Goal: Task Accomplishment & Management: Manage account settings

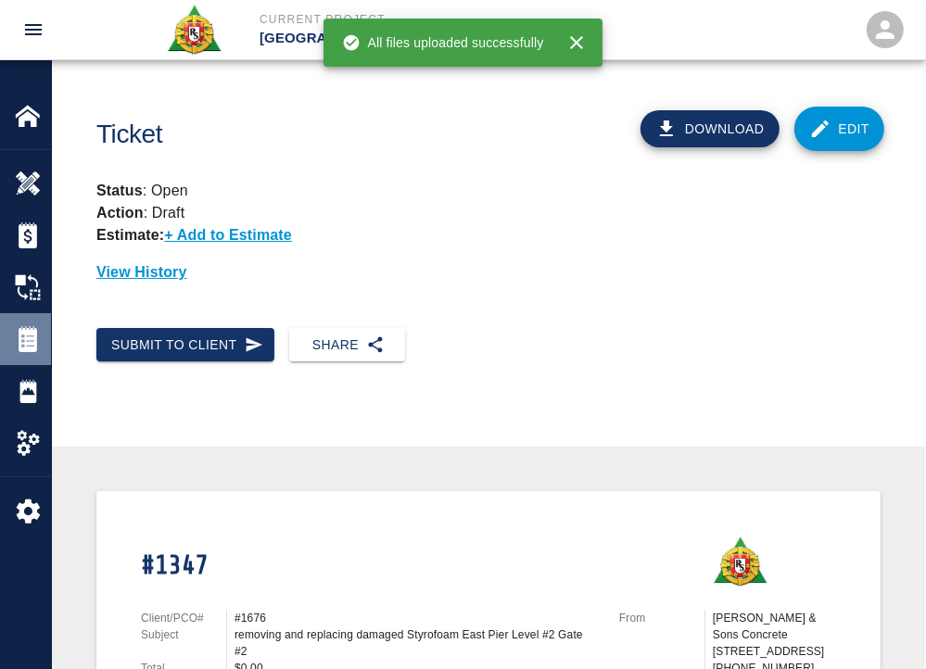
click at [37, 344] on img at bounding box center [28, 339] width 26 height 26
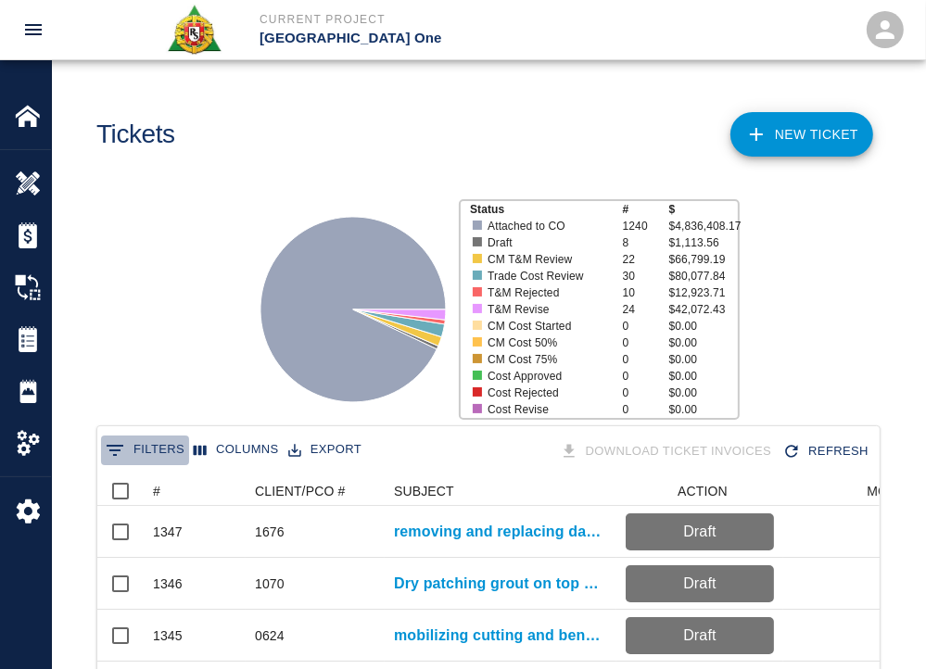
click at [119, 458] on icon "Show filters" at bounding box center [115, 450] width 22 height 22
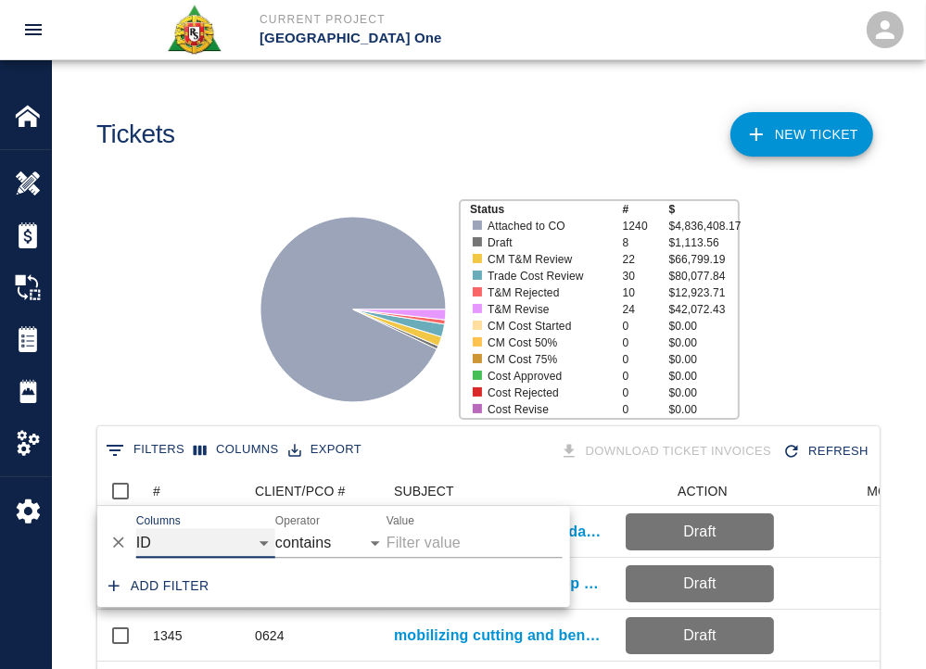
click at [201, 537] on select "ID # CLIENT/PCO # SUBJECT DESCRIPTION ACTION WORK MODIFIED CREATED CODES CO # I…" at bounding box center [205, 543] width 139 height 30
click at [103, 210] on div "Status # $ Attached to CO 1240 $4,836,408.17 Draft 8 $1,113.56 CM T&M Review 22…" at bounding box center [481, 302] width 888 height 246
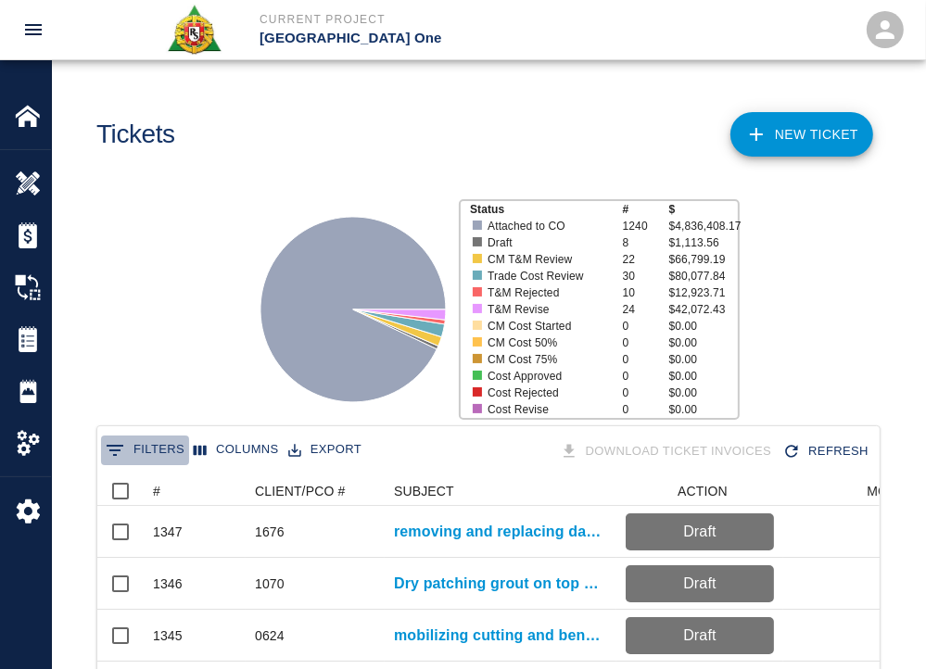
click at [156, 460] on button "0 Filters" at bounding box center [145, 450] width 88 height 30
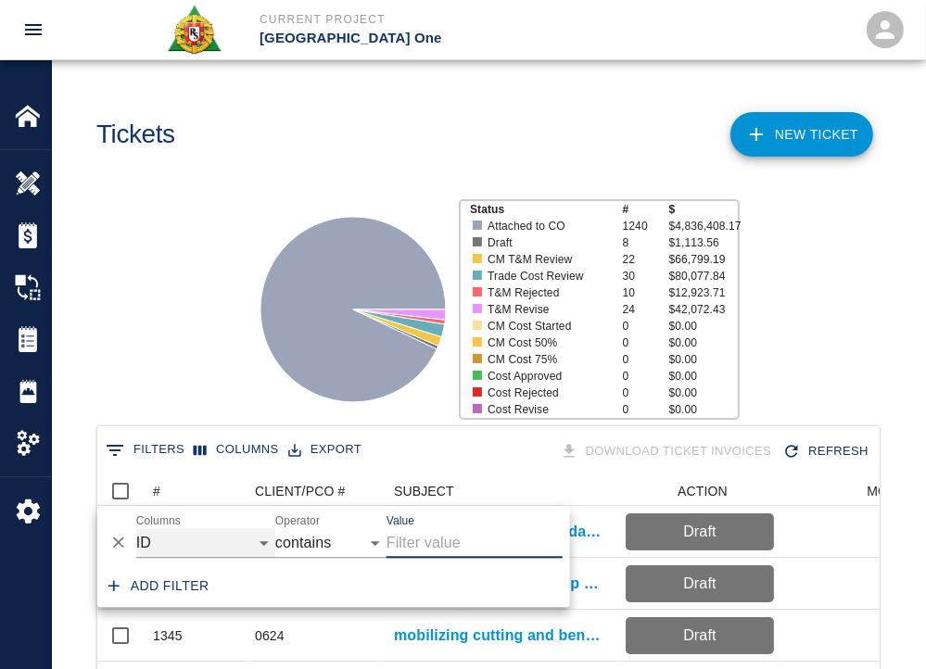
click at [159, 539] on select "ID # CLIENT/PCO # SUBJECT DESCRIPTION ACTION WORK MODIFIED CREATED CODES CO # I…" at bounding box center [205, 543] width 139 height 30
click at [471, 538] on input "Value" at bounding box center [474, 543] width 176 height 30
type input "1325"
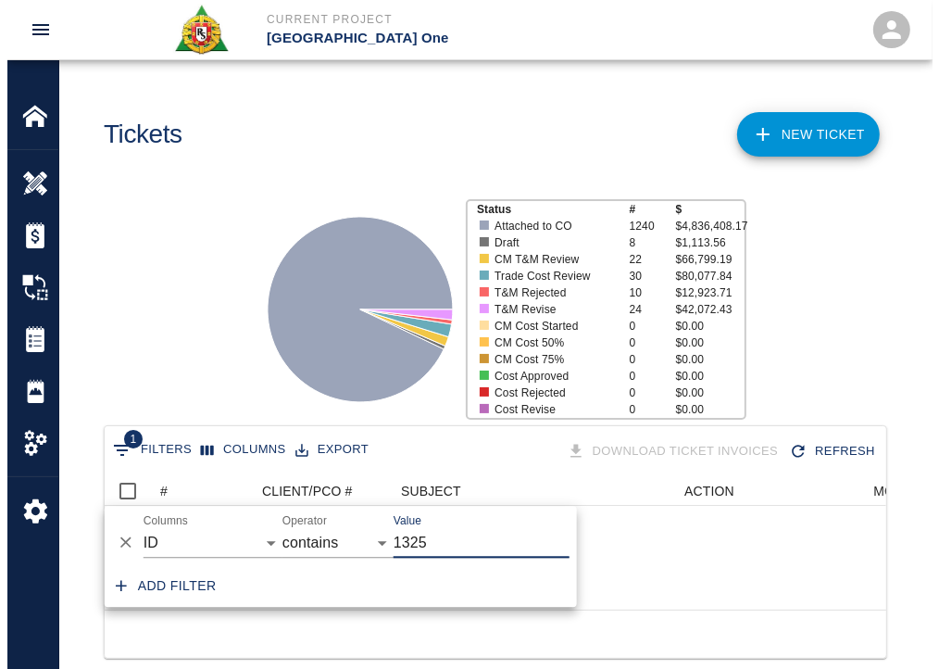
scroll to position [133, 768]
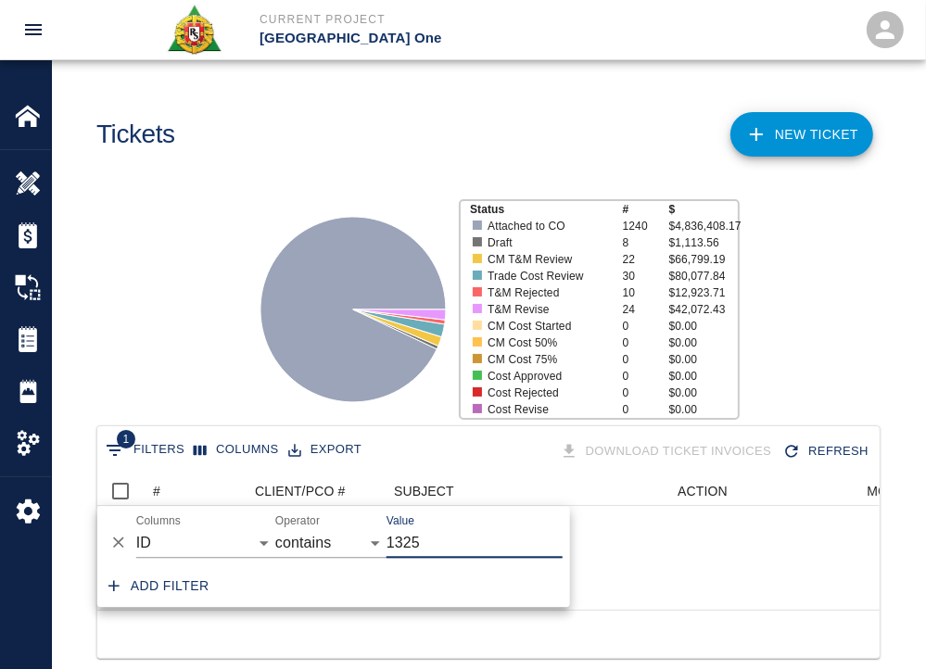
click at [192, 364] on div "Status # $ Attached to CO 1240 $4,836,408.17 Draft 8 $1,113.56 CM T&M Review 22…" at bounding box center [481, 302] width 888 height 246
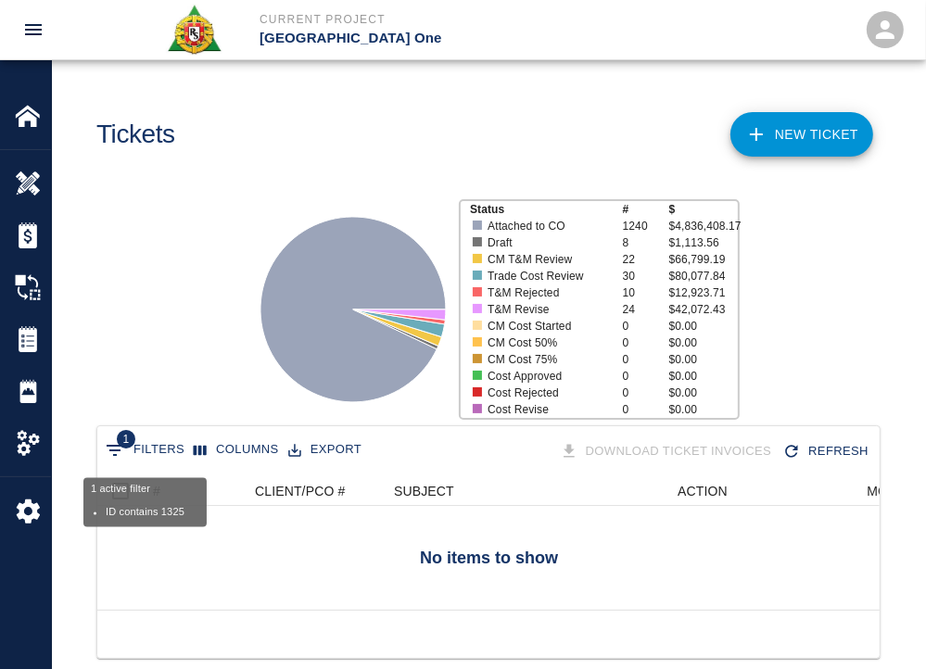
click at [149, 452] on button "1 Filters" at bounding box center [145, 450] width 88 height 30
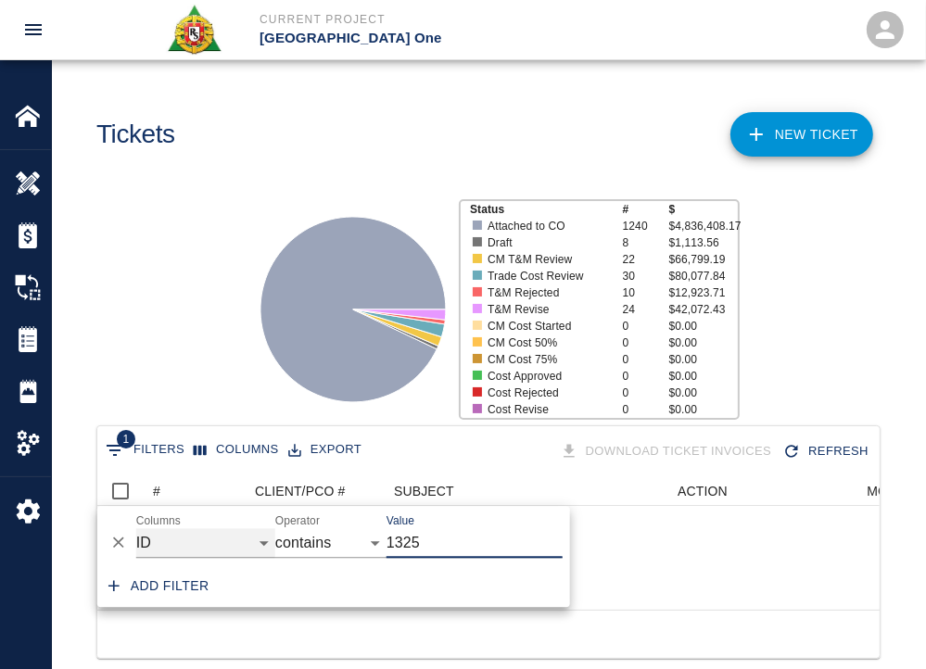
click at [208, 535] on select "ID # CLIENT/PCO # SUBJECT DESCRIPTION ACTION WORK MODIFIED CREATED CODES CO # I…" at bounding box center [205, 543] width 139 height 30
click at [136, 528] on select "ID # CLIENT/PCO # SUBJECT DESCRIPTION ACTION WORK MODIFIED CREATED CODES CO # I…" at bounding box center [205, 543] width 139 height 30
select select "number"
select select "="
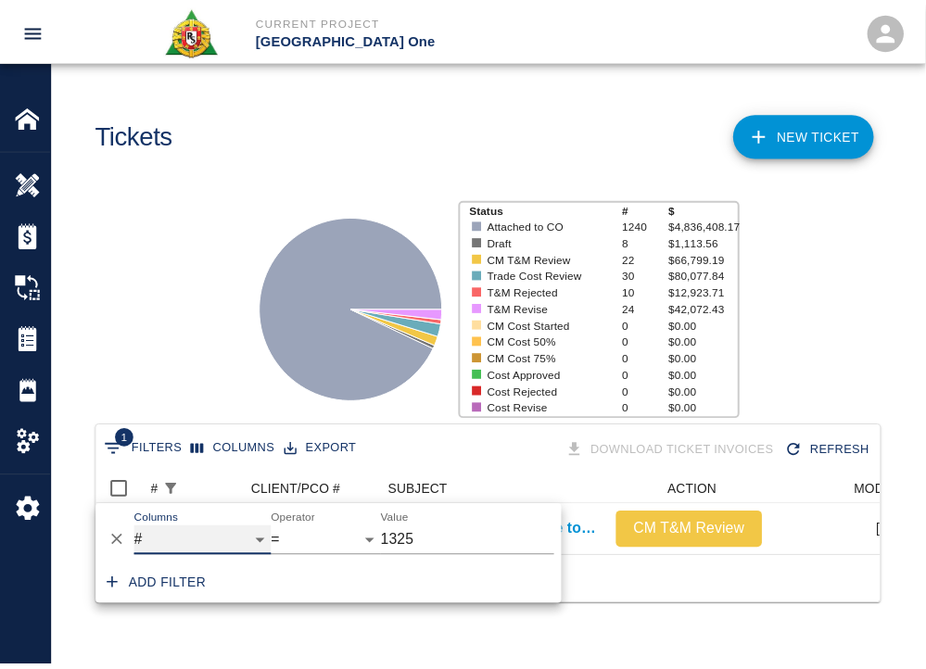
scroll to position [15, 15]
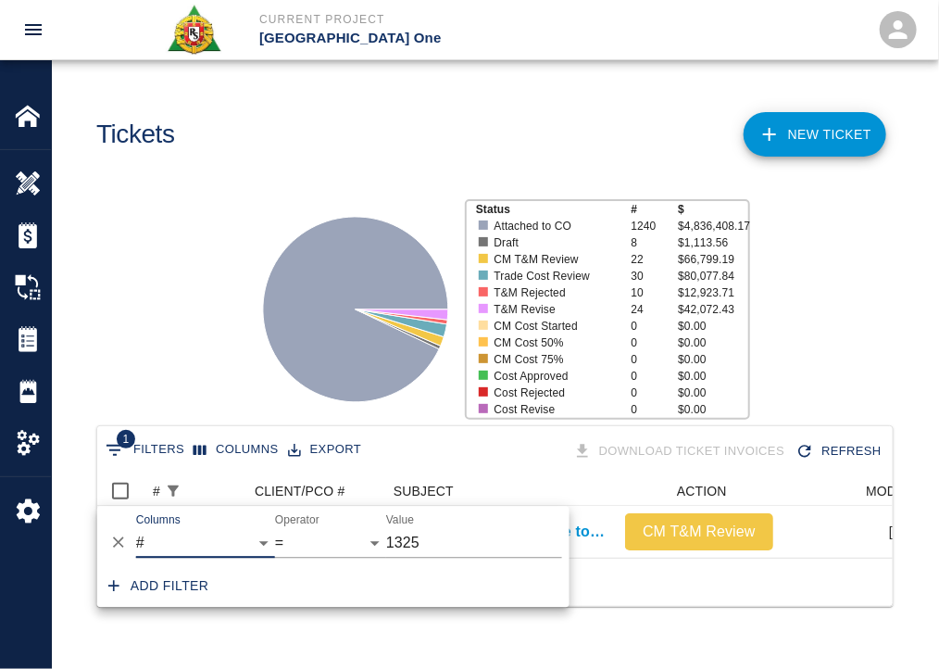
click at [184, 357] on div "Status # $ Attached to CO 1240 $4,836,408.17 Draft 8 $1,113.56 CM T&M Review 22…" at bounding box center [487, 302] width 901 height 246
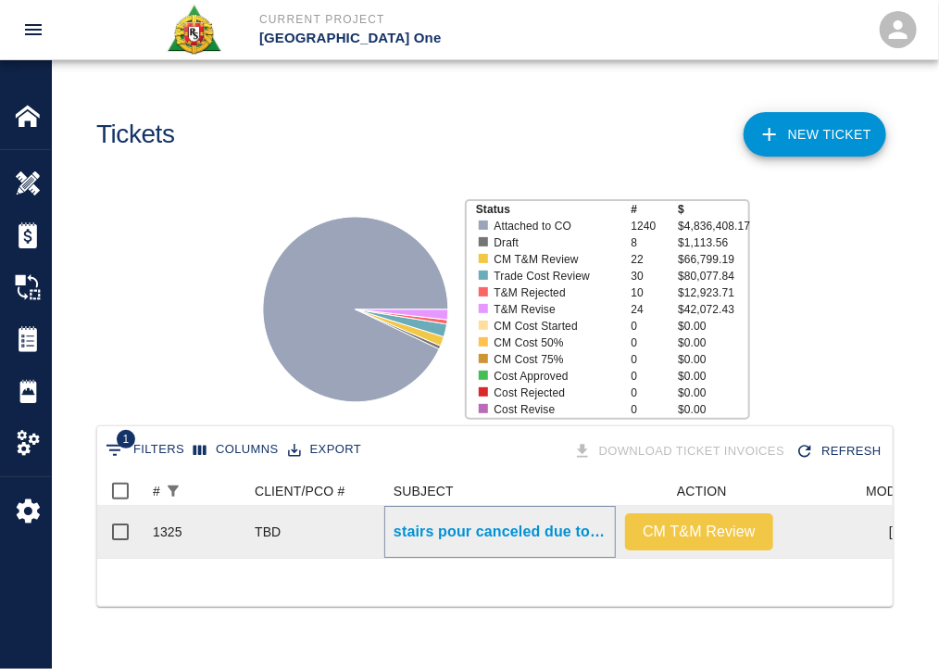
click at [430, 530] on p "stairs pour canceled due to treads not being cut. Staircase #12 level #1 to #0" at bounding box center [500, 532] width 213 height 22
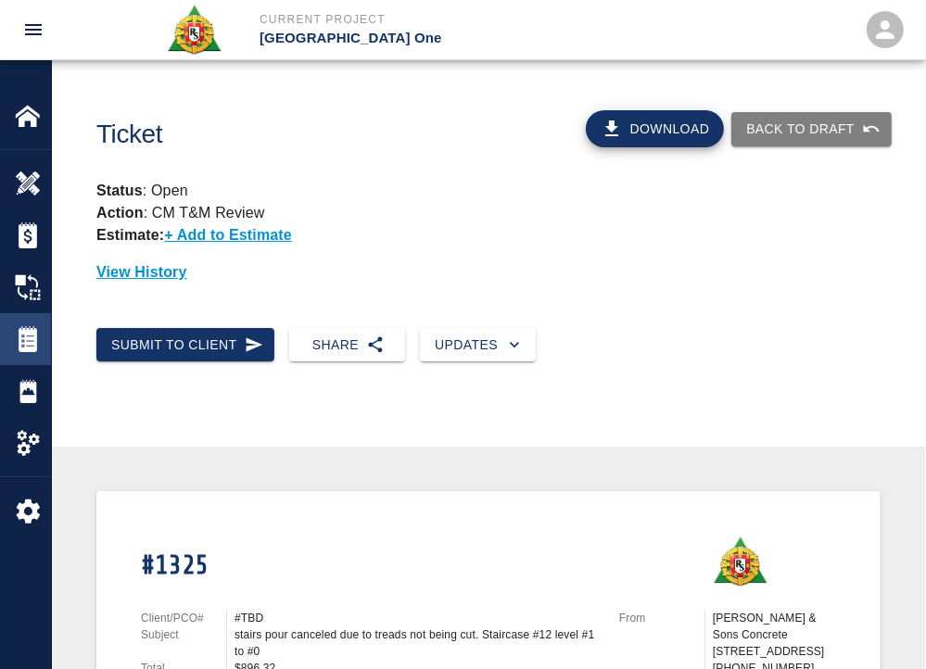
click at [22, 329] on img at bounding box center [28, 339] width 26 height 26
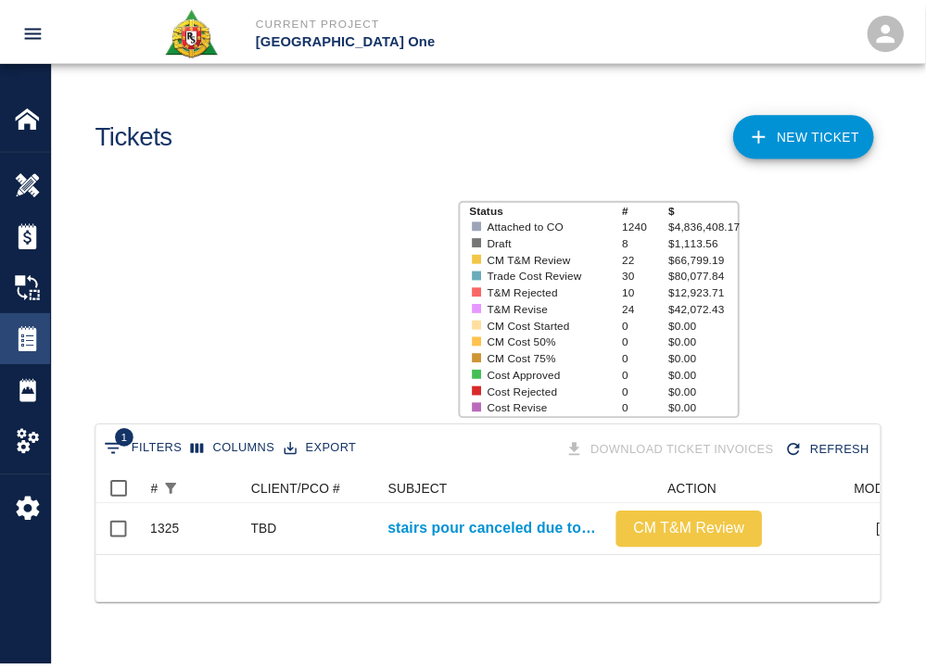
scroll to position [82, 782]
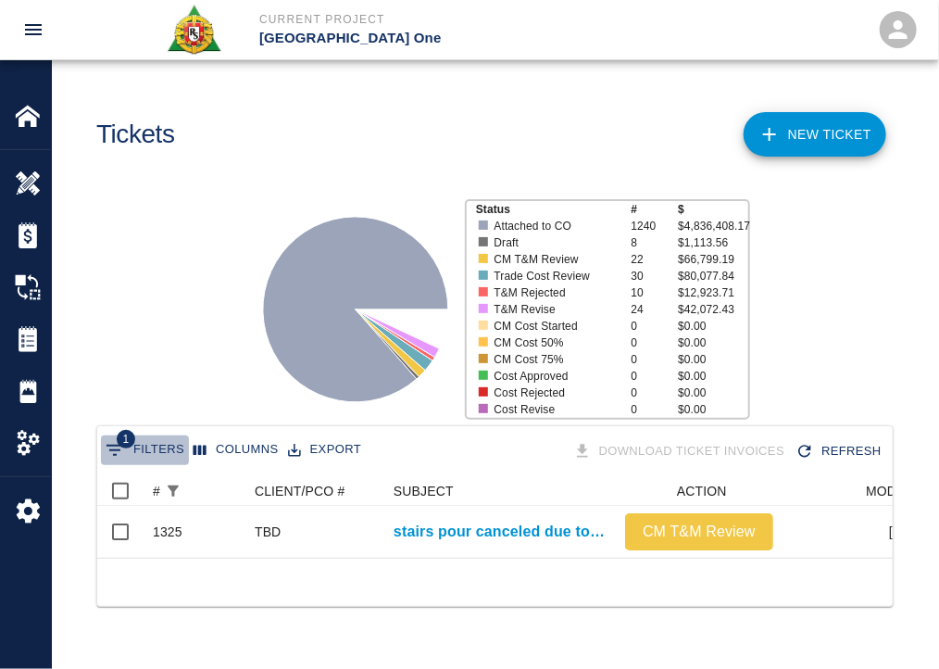
click at [120, 448] on icon "Show filters" at bounding box center [115, 450] width 22 height 22
select select "number"
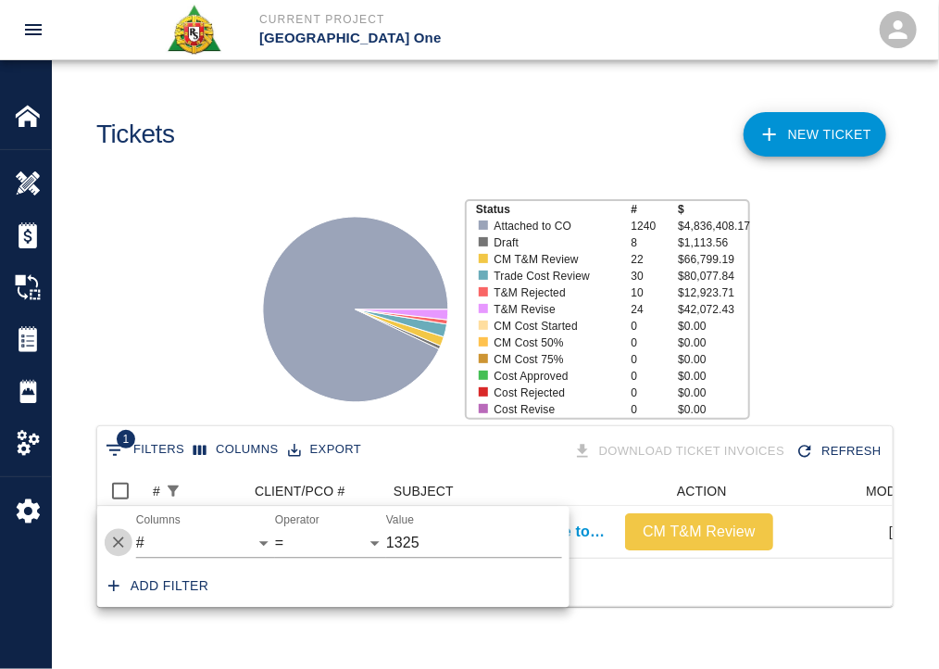
click at [125, 535] on icon "Delete" at bounding box center [118, 543] width 19 height 19
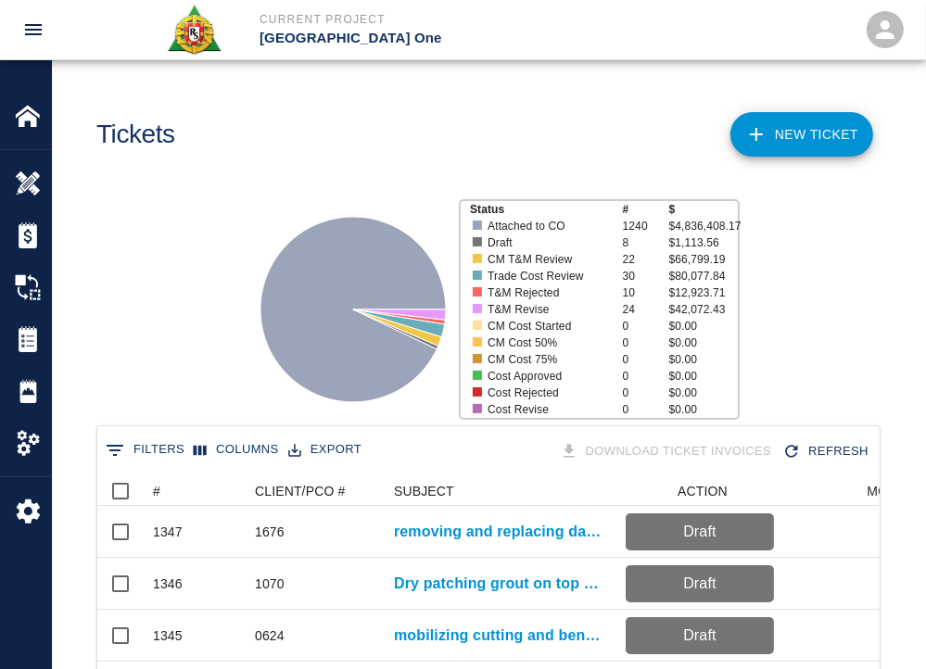
scroll to position [1067, 768]
click at [171, 498] on icon "Sort" at bounding box center [173, 491] width 17 height 17
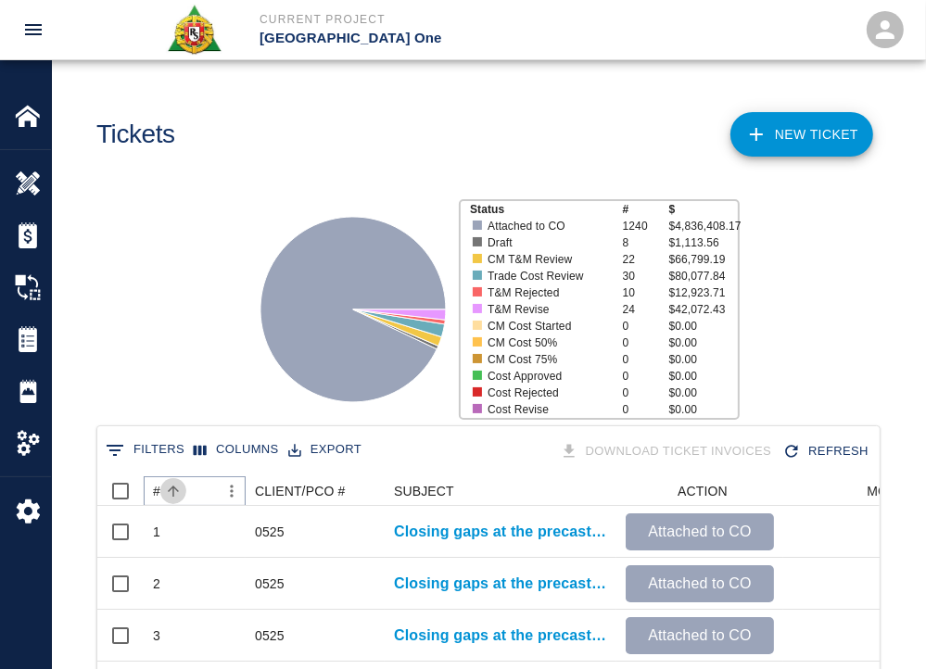
click at [171, 498] on icon "Sort" at bounding box center [173, 491] width 17 height 17
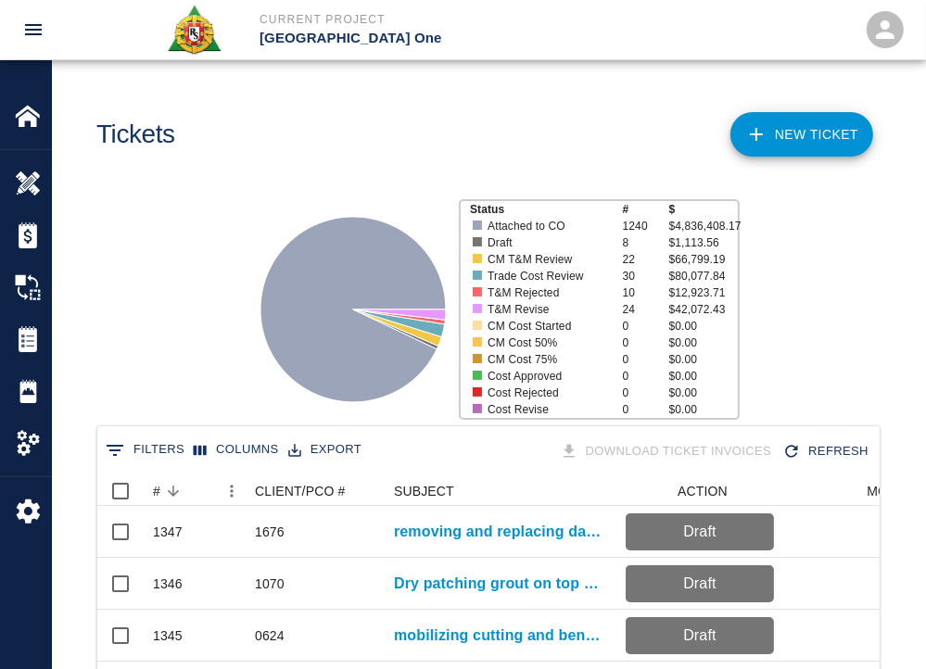
click at [166, 334] on div "Status # $ Attached to CO 1240 $4,836,408.17 Draft 8 $1,113.56 CM T&M Review 22…" at bounding box center [481, 302] width 888 height 246
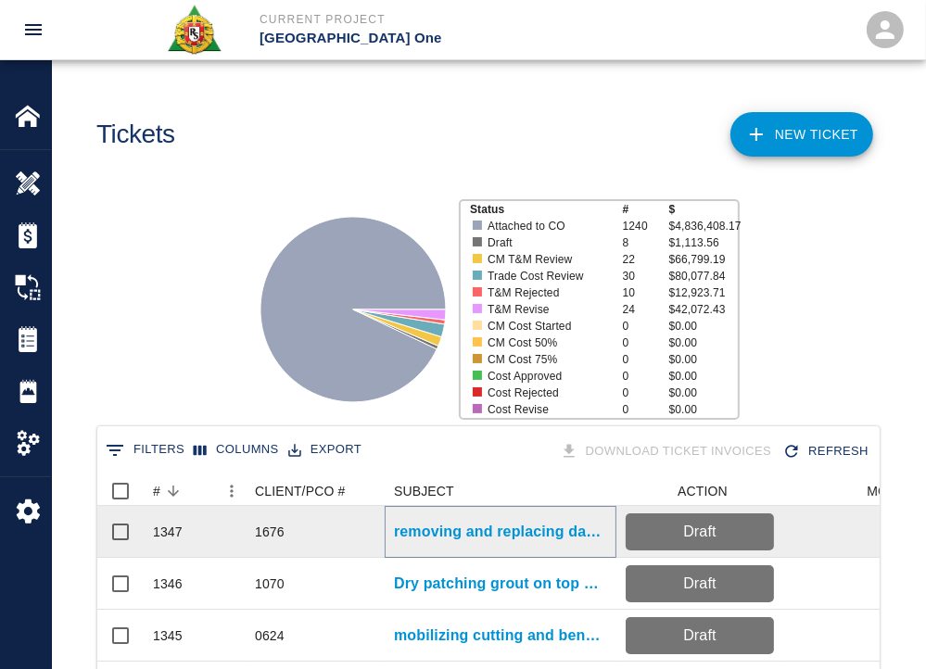
click at [475, 538] on p "removing and replacing damaged Styrofoam East Pier Level #2 Gate #2" at bounding box center [500, 532] width 213 height 22
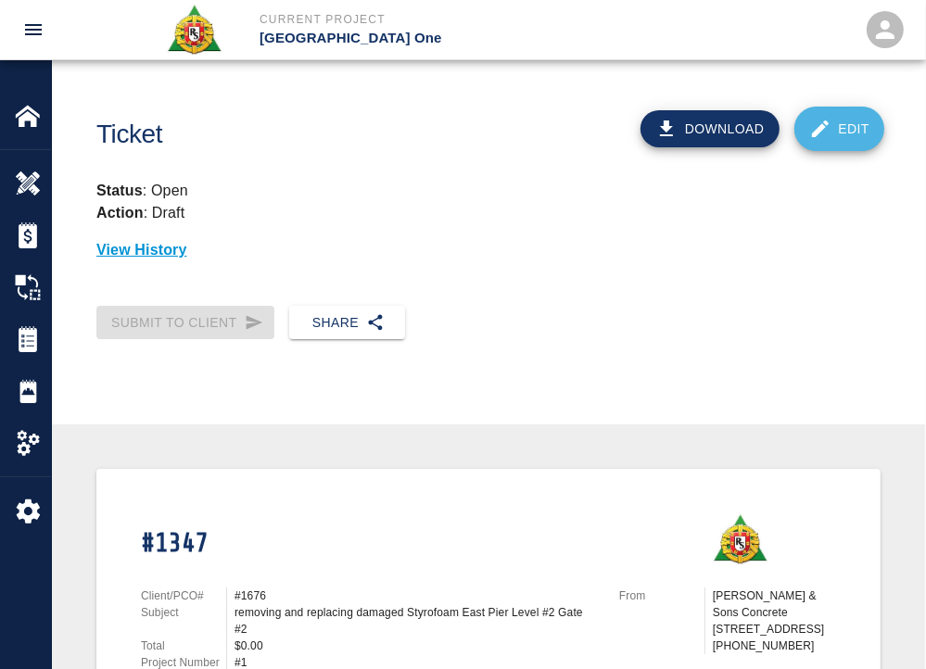
click at [838, 122] on link "Edit" at bounding box center [839, 129] width 91 height 44
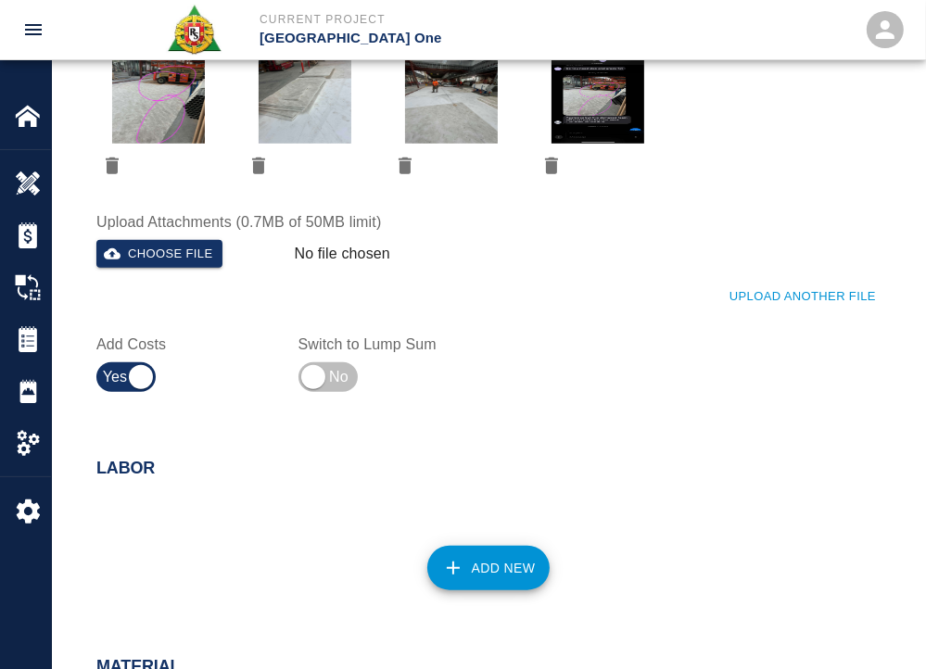
scroll to position [855, 0]
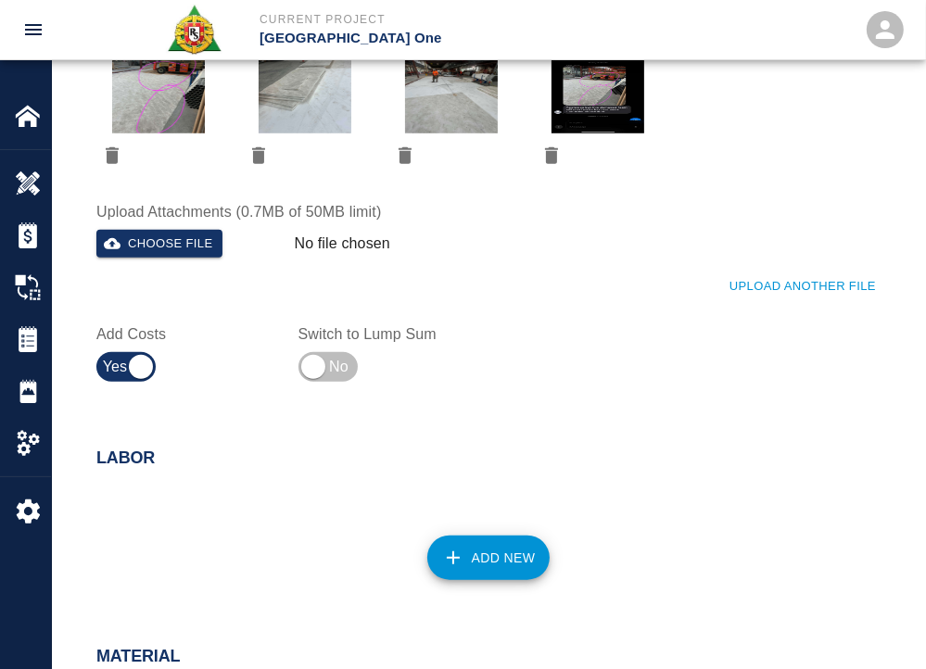
click at [497, 594] on div "Labor Add New" at bounding box center [488, 521] width 873 height 221
click at [478, 568] on button "Add New" at bounding box center [488, 558] width 123 height 44
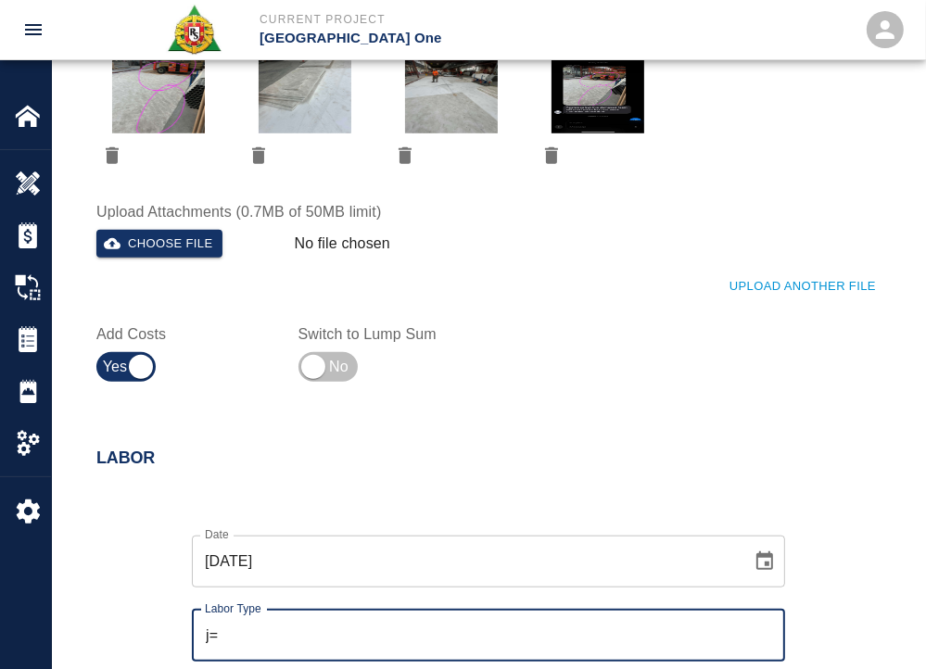
type input "j"
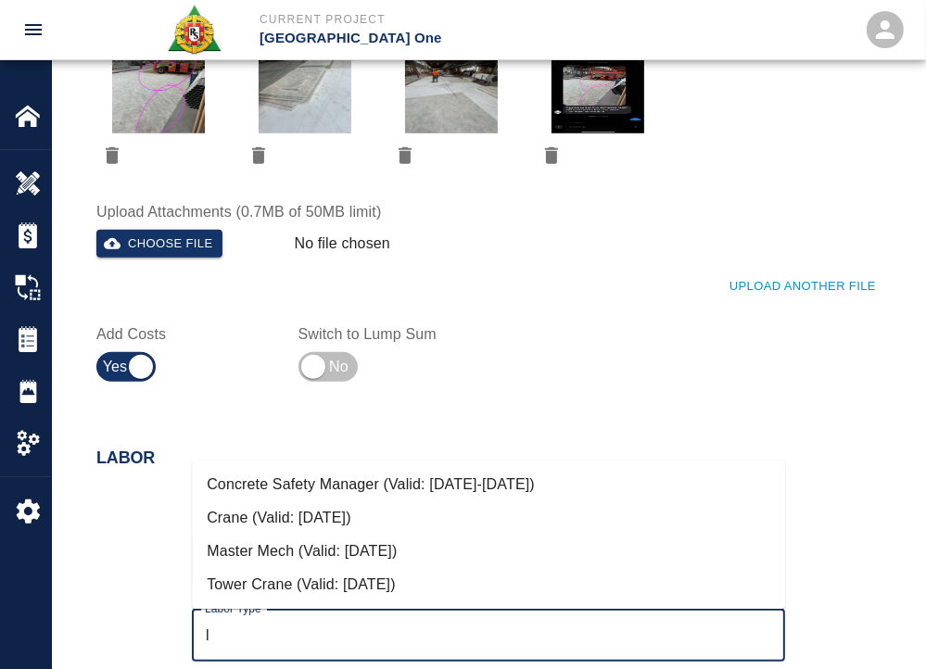
type input "l"
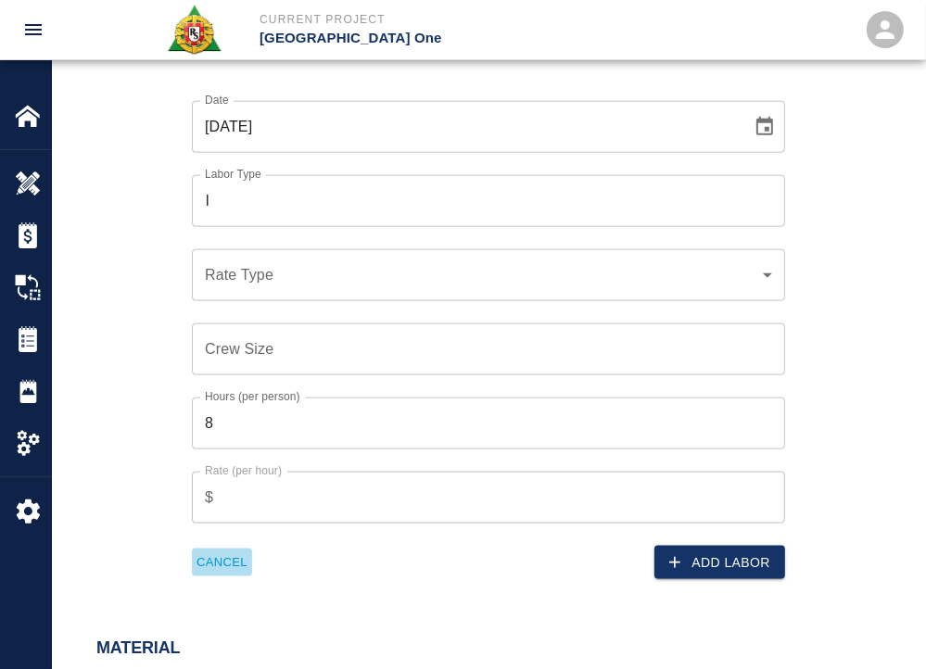
click at [224, 561] on button "Cancel" at bounding box center [222, 562] width 60 height 29
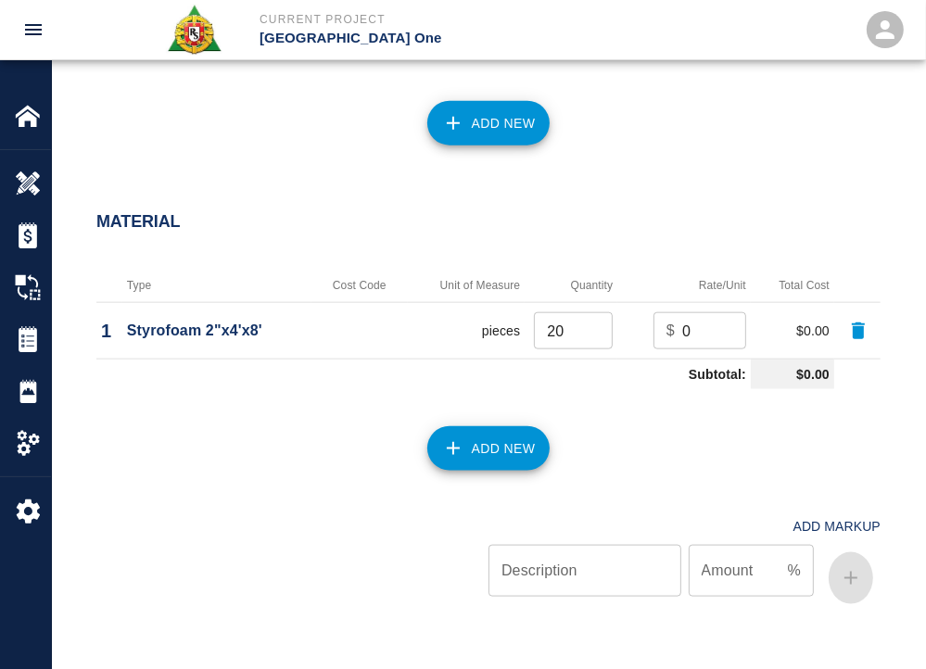
scroll to position [1867, 0]
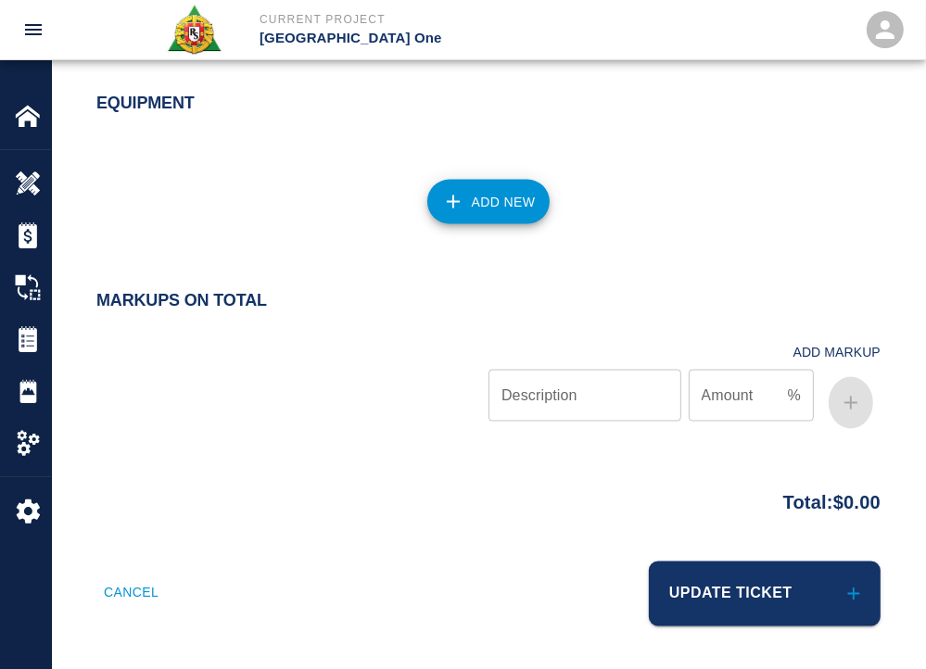
click at [718, 557] on div "Update Ticket" at bounding box center [678, 582] width 403 height 87
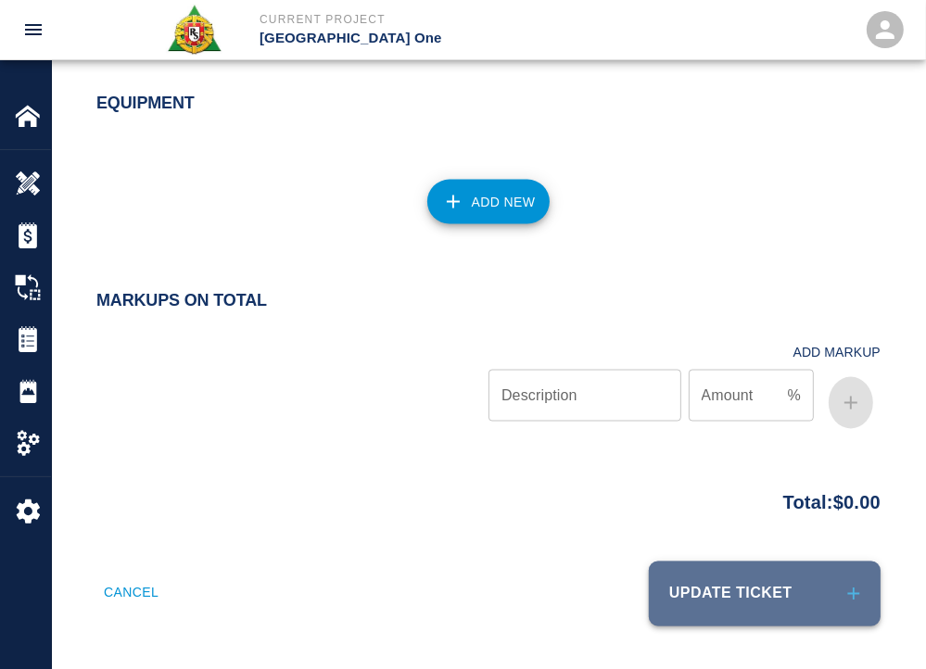
click at [719, 561] on button "Update Ticket" at bounding box center [765, 593] width 232 height 65
